Goal: Task Accomplishment & Management: Manage account settings

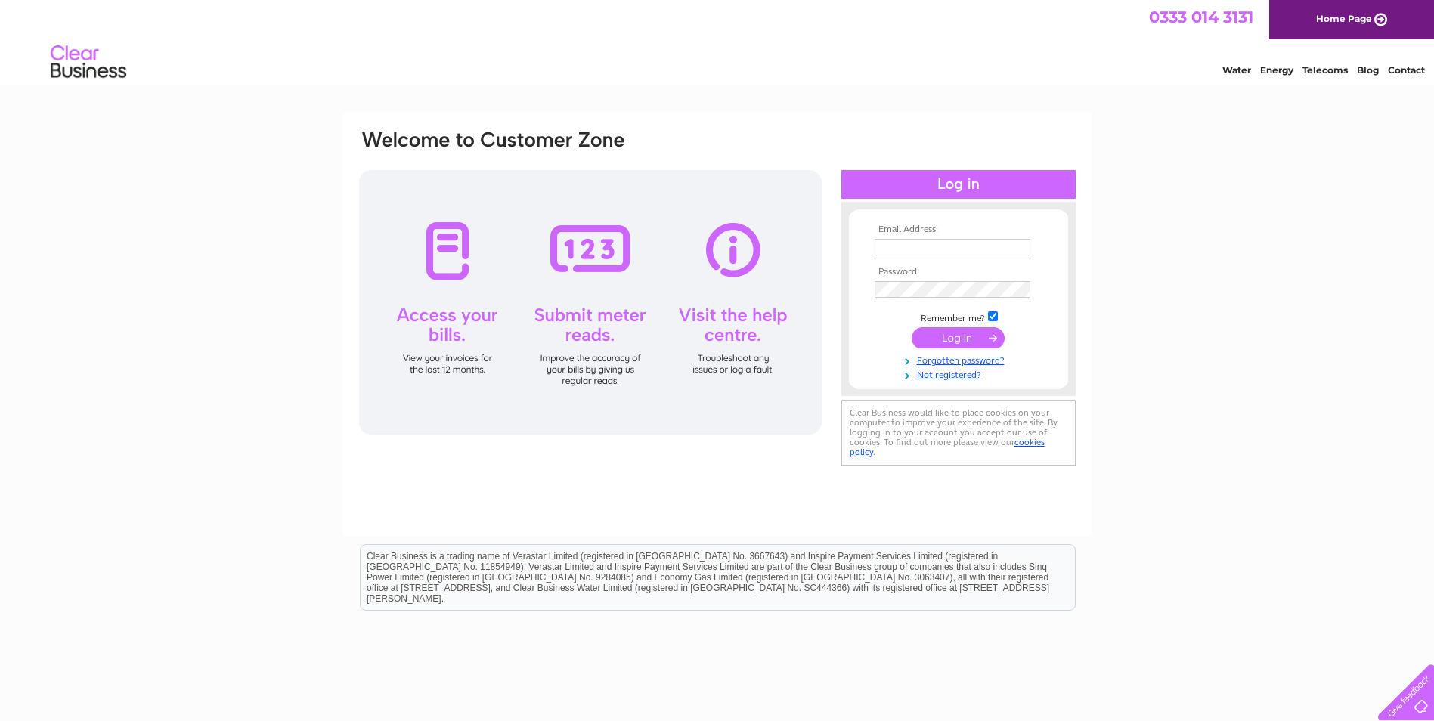
type input "mdtauto@yahoo.com"
click at [970, 334] on input "submit" at bounding box center [957, 337] width 93 height 21
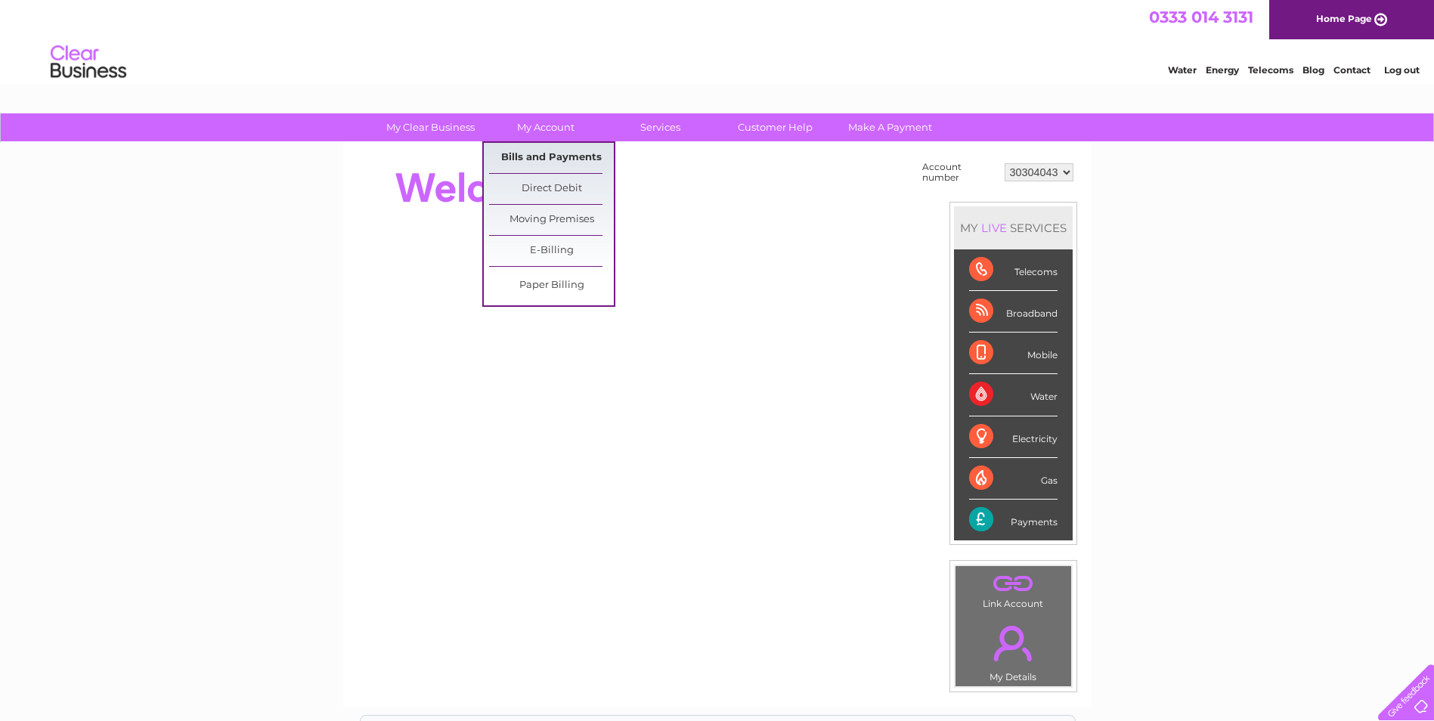
click at [557, 149] on link "Bills and Payments" at bounding box center [551, 158] width 125 height 30
click at [580, 151] on link "Bills and Payments" at bounding box center [551, 158] width 125 height 30
